Goal: Transaction & Acquisition: Purchase product/service

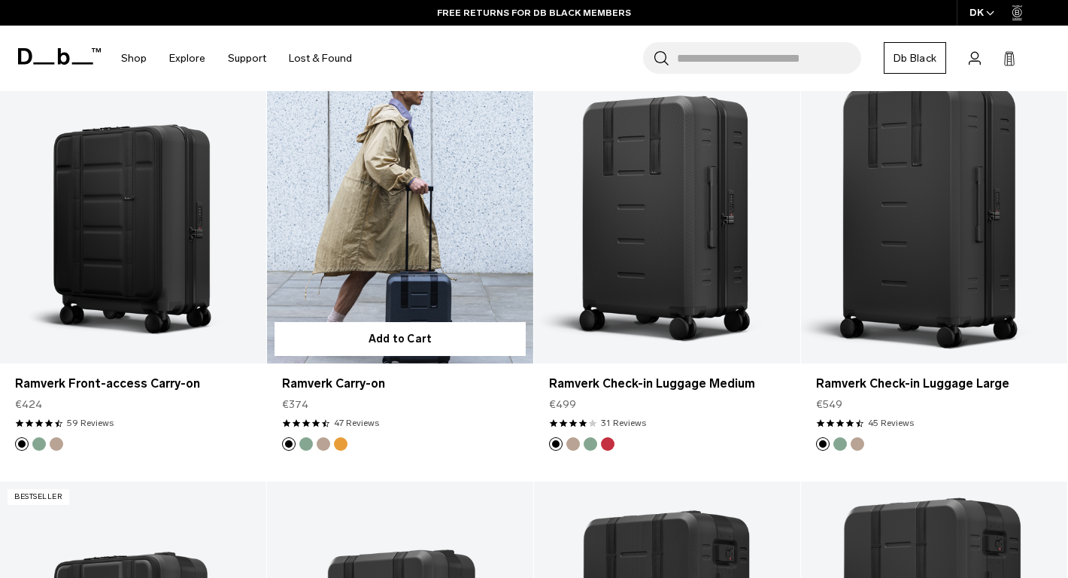
scroll to position [1053, 0]
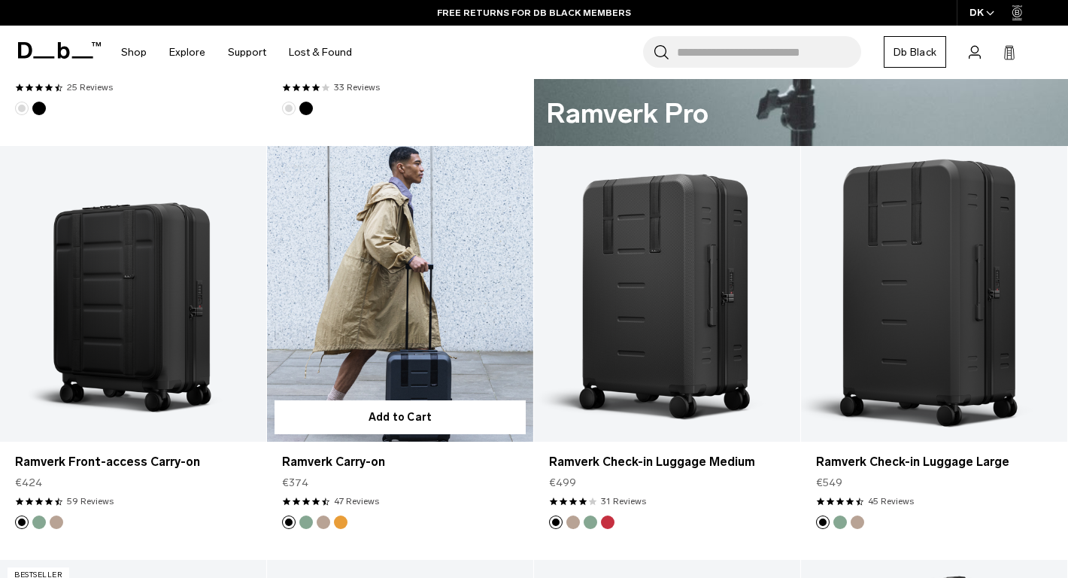
click at [370, 259] on link "Ramverk Carry-on" at bounding box center [400, 294] width 266 height 296
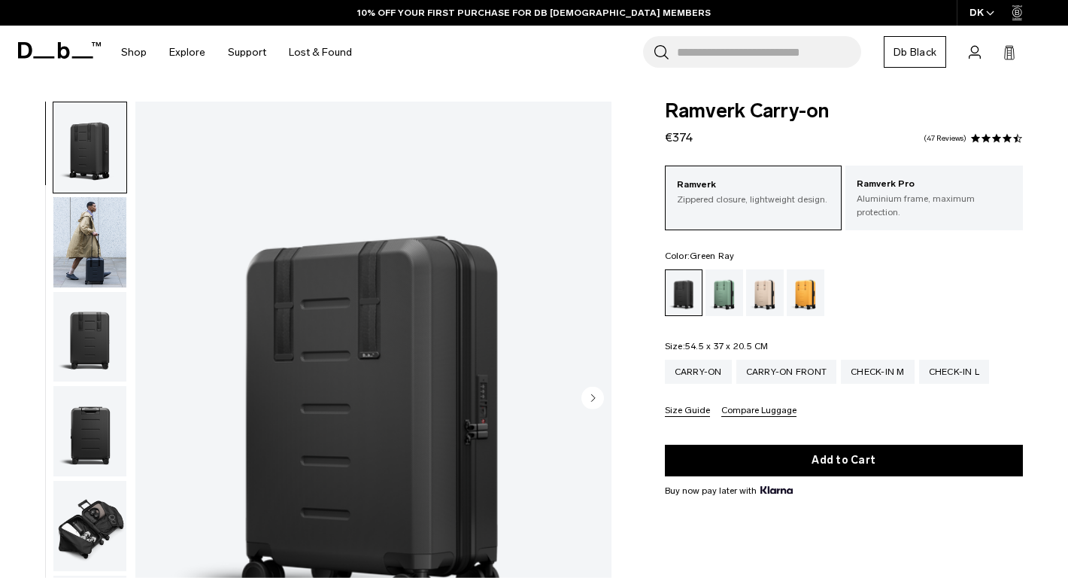
click at [718, 288] on div "Green Ray" at bounding box center [724, 292] width 38 height 47
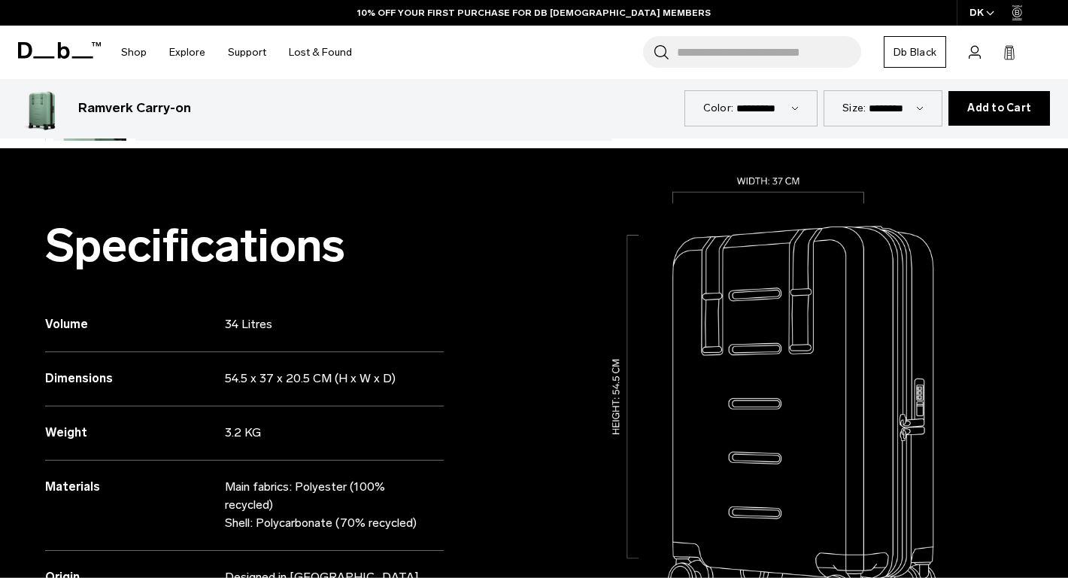
scroll to position [581, 0]
